Goal: Task Accomplishment & Management: Complete application form

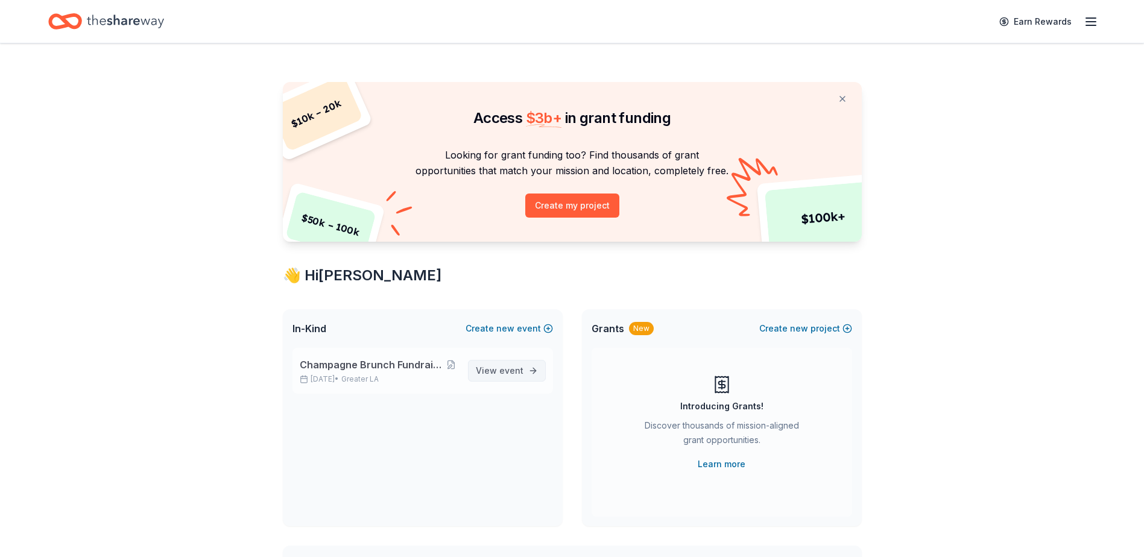
click at [522, 371] on span "event" at bounding box center [511, 371] width 24 height 10
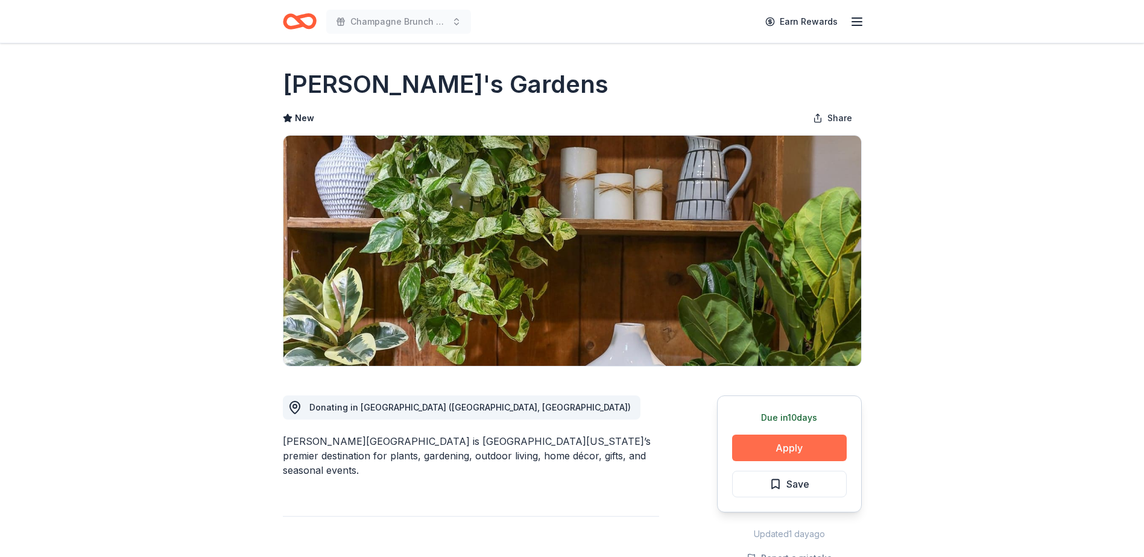
click at [788, 455] on button "Apply" at bounding box center [789, 448] width 115 height 27
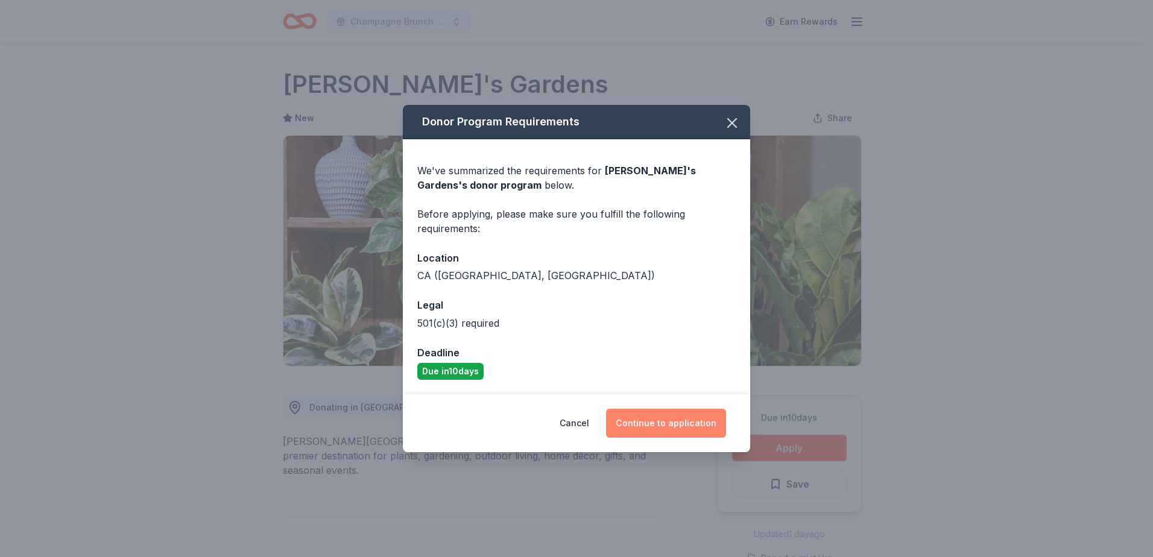
click at [653, 423] on button "Continue to application" at bounding box center [666, 423] width 120 height 29
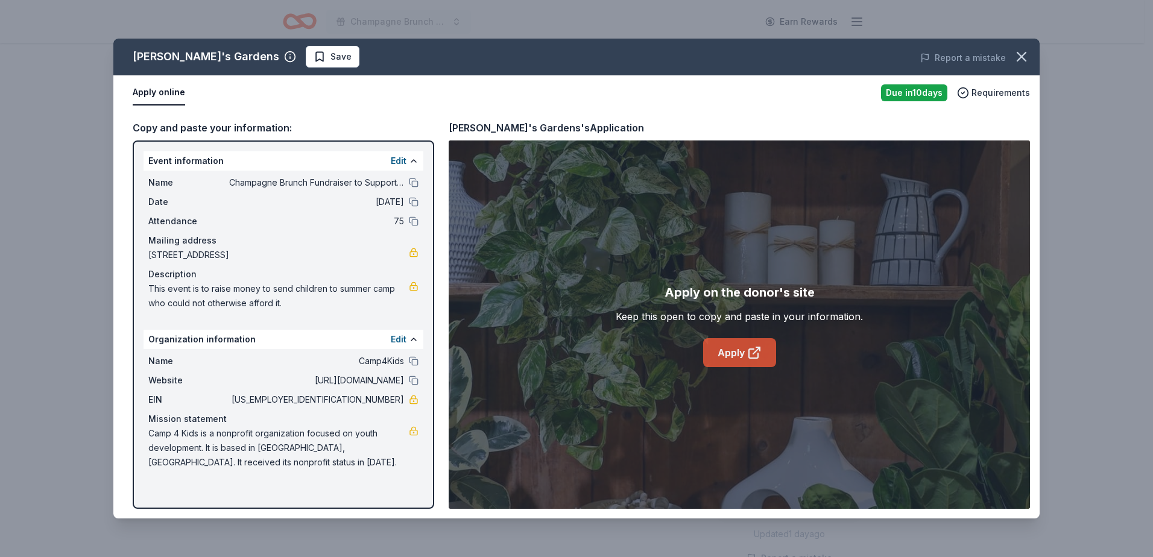
click at [738, 353] on link "Apply" at bounding box center [739, 352] width 73 height 29
